Goal: Check status: Check status

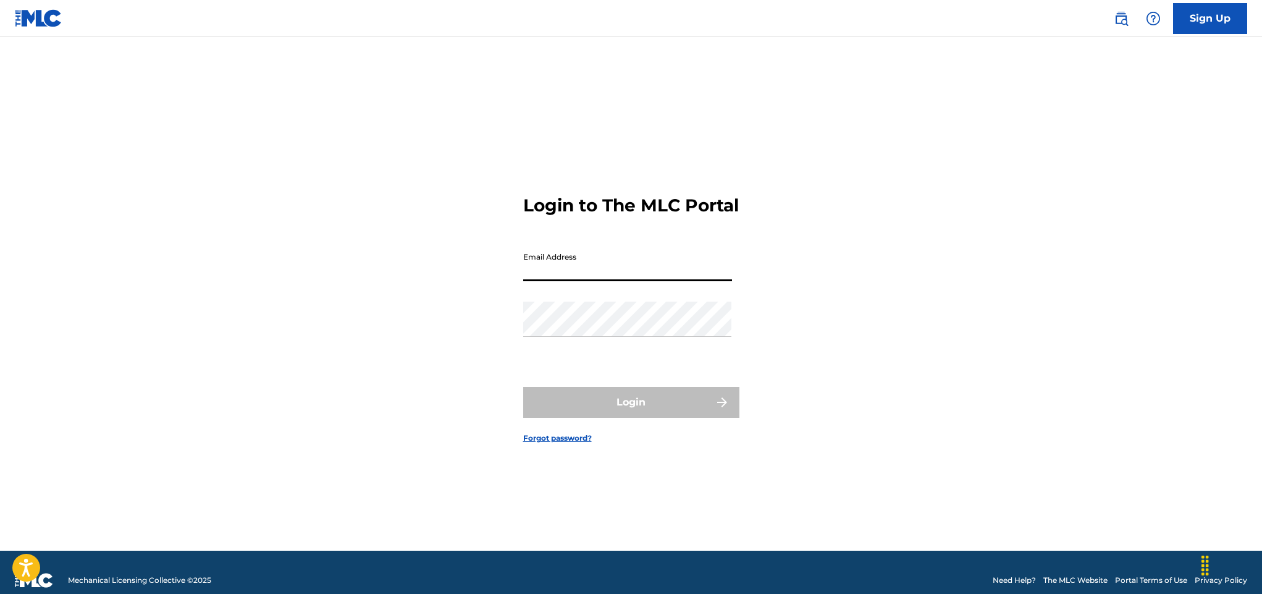
click at [659, 281] on input "Email Address" at bounding box center [627, 263] width 209 height 35
type input "[EMAIL_ADDRESS][DOMAIN_NAME]"
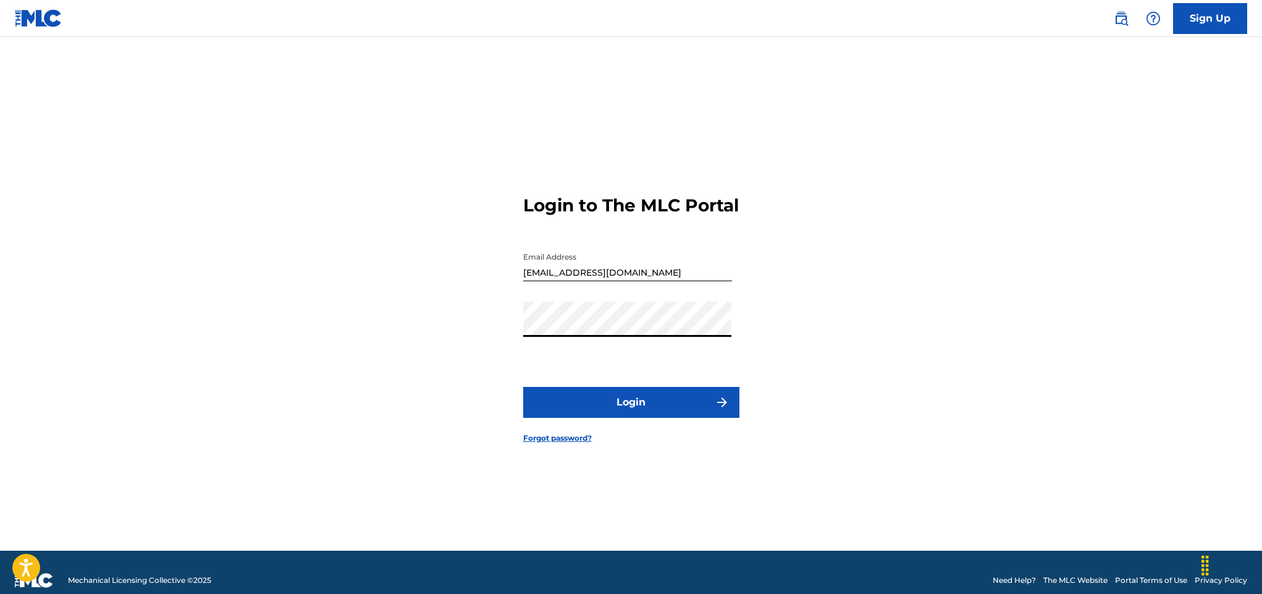
click at [665, 412] on button "Login" at bounding box center [631, 402] width 216 height 31
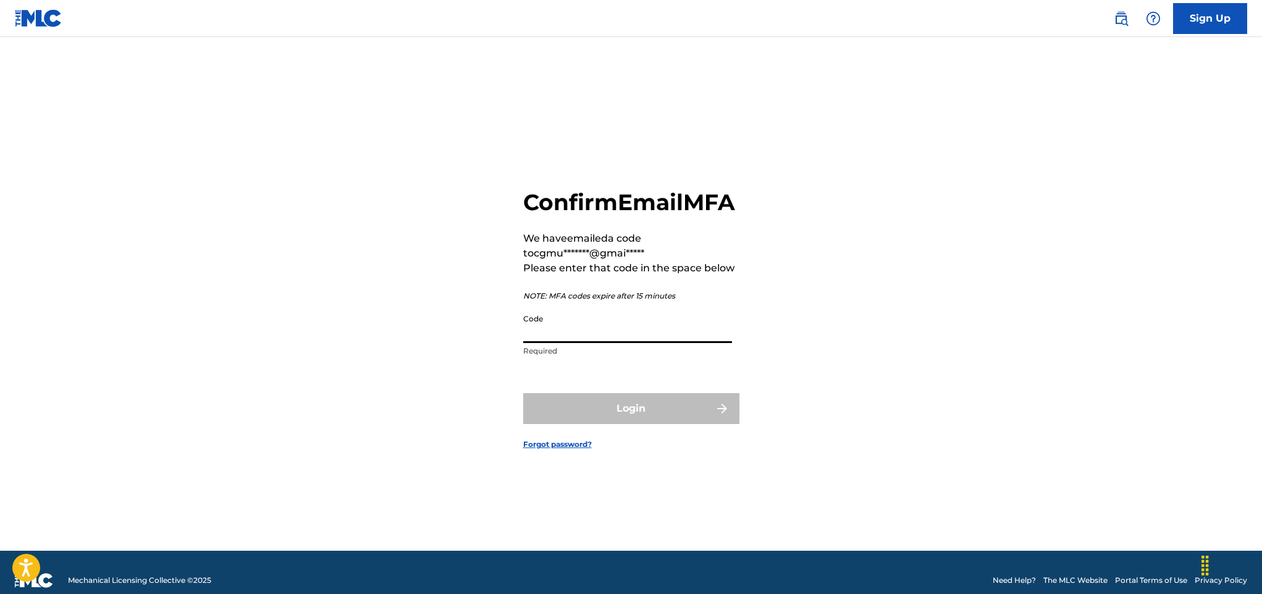
click at [659, 343] on input "Code" at bounding box center [627, 325] width 209 height 35
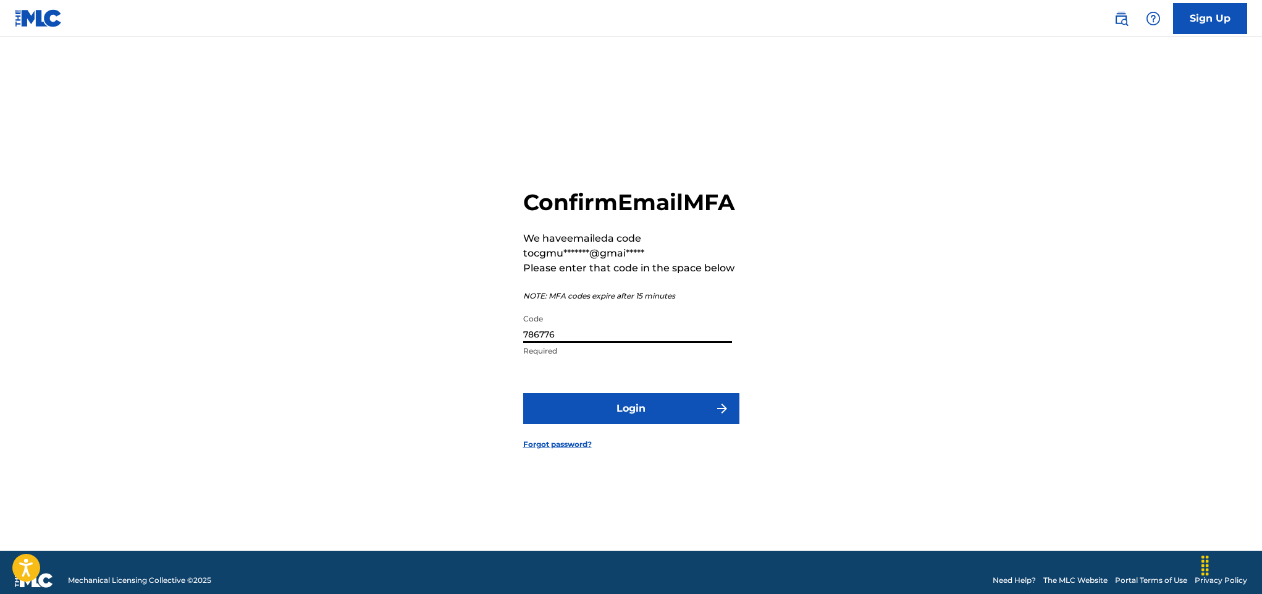
type input "786776"
click at [523, 393] on button "Login" at bounding box center [631, 408] width 216 height 31
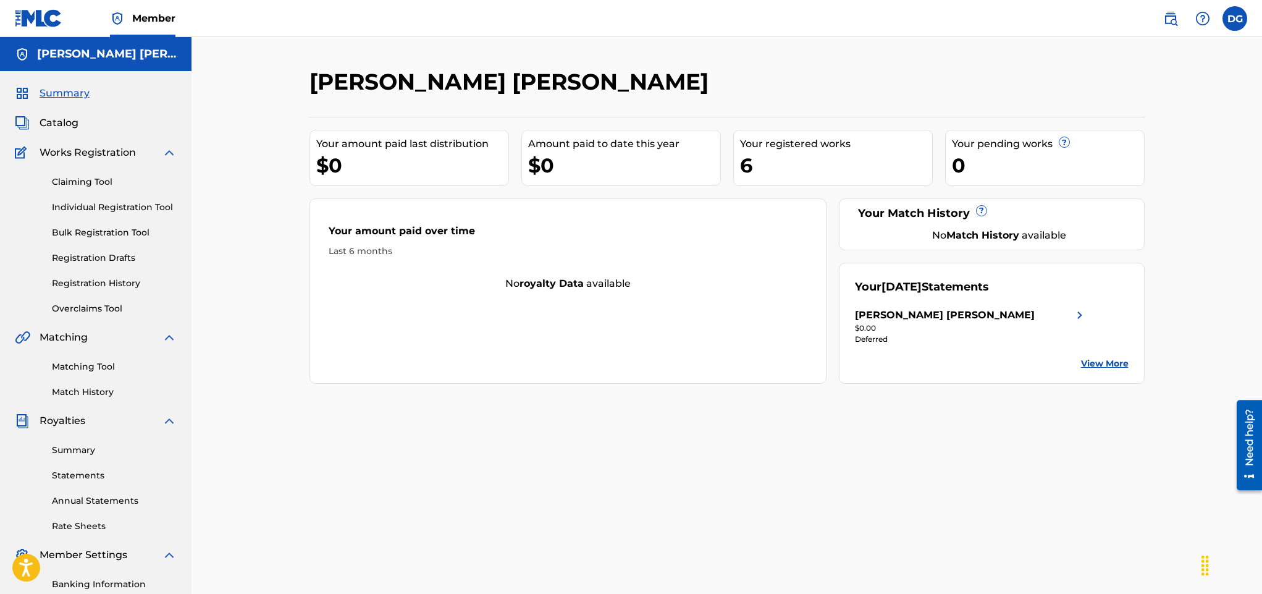
click at [93, 450] on link "Summary" at bounding box center [114, 450] width 125 height 13
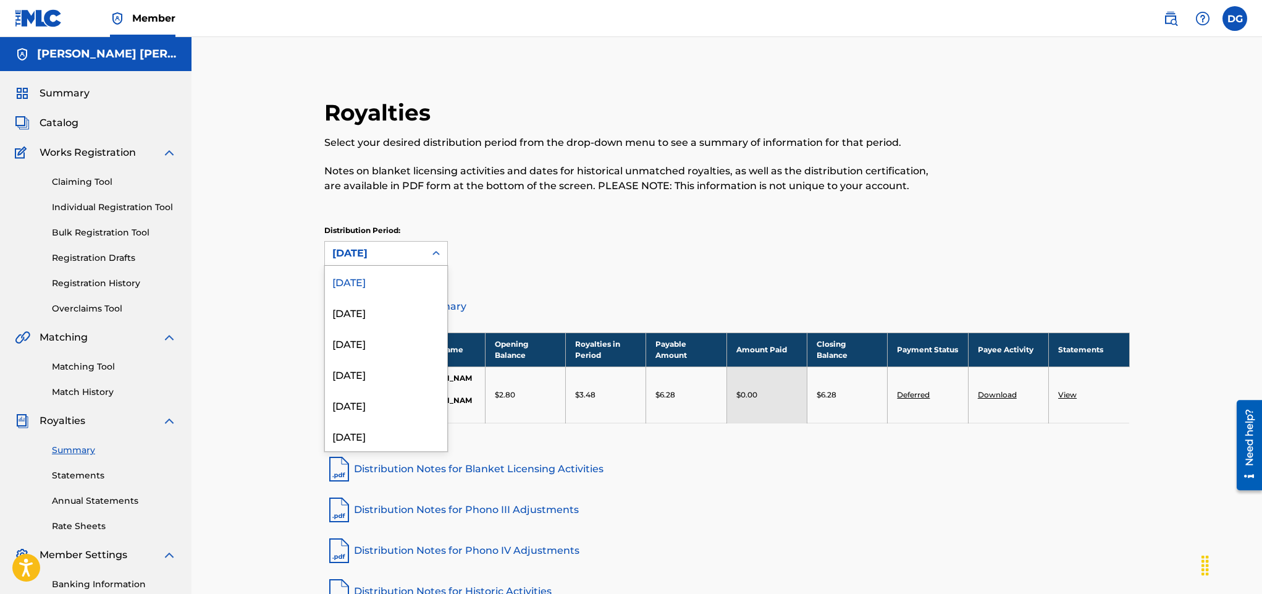
click at [434, 261] on div at bounding box center [436, 253] width 22 height 22
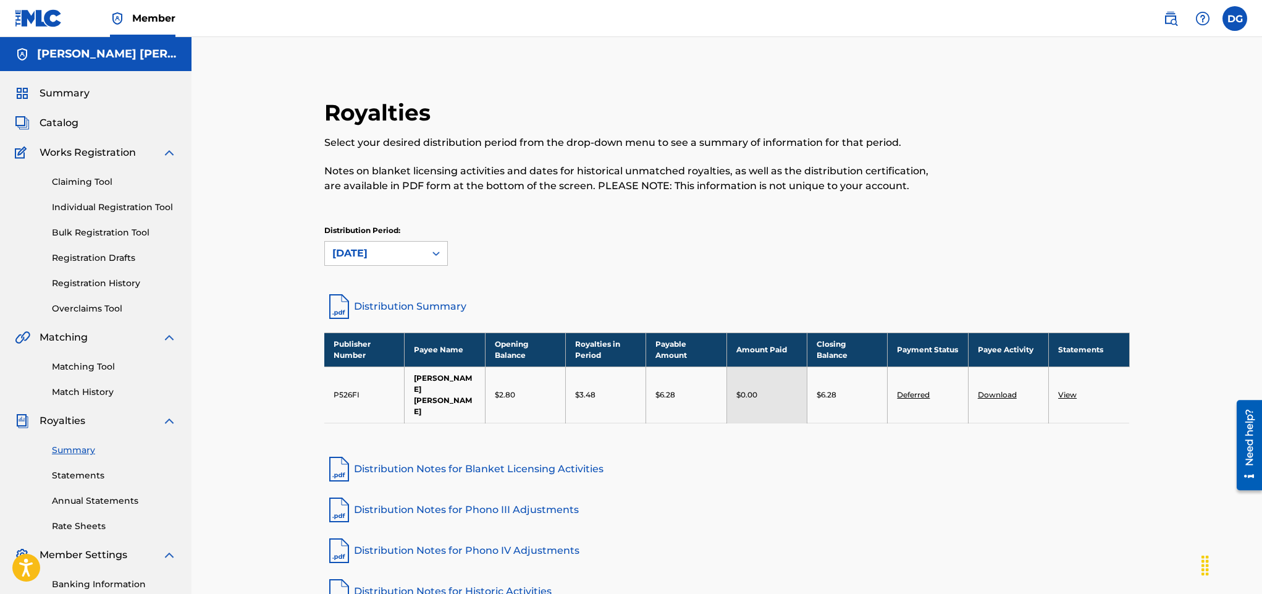
click at [536, 256] on div "Distribution Period: [DATE]" at bounding box center [727, 245] width 806 height 41
